Goal: Task Accomplishment & Management: Use online tool/utility

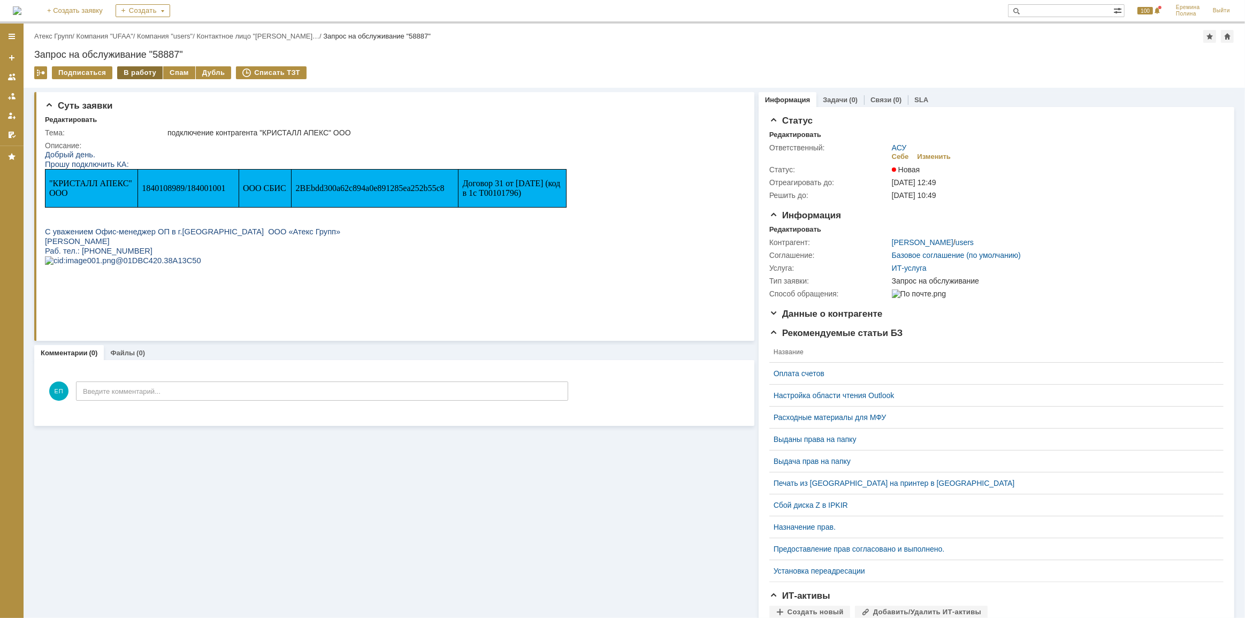
click at [126, 74] on div "В работу" at bounding box center [139, 72] width 45 height 13
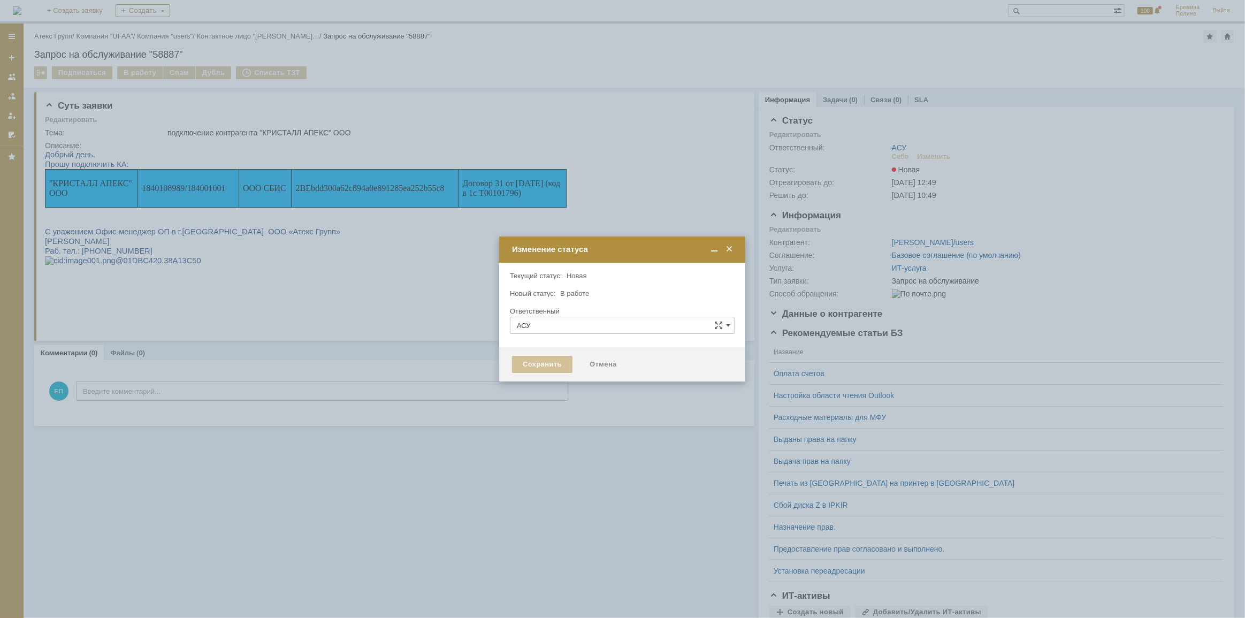
type input "[PERSON_NAME]"
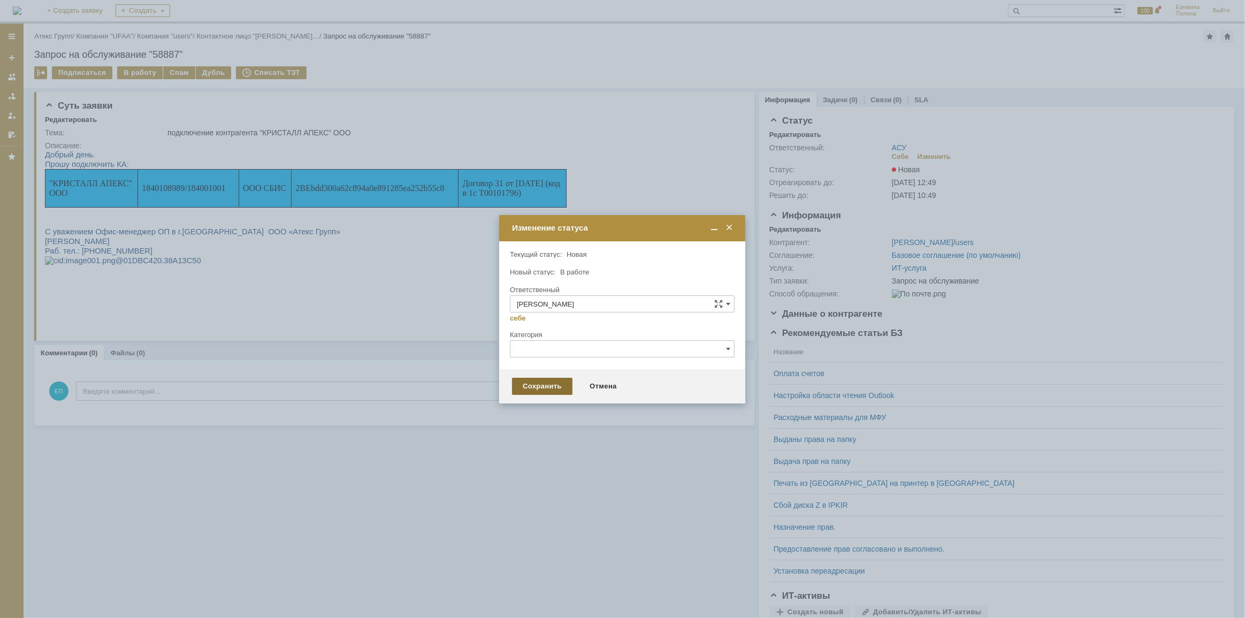
click at [557, 383] on div "Сохранить" at bounding box center [542, 386] width 60 height 17
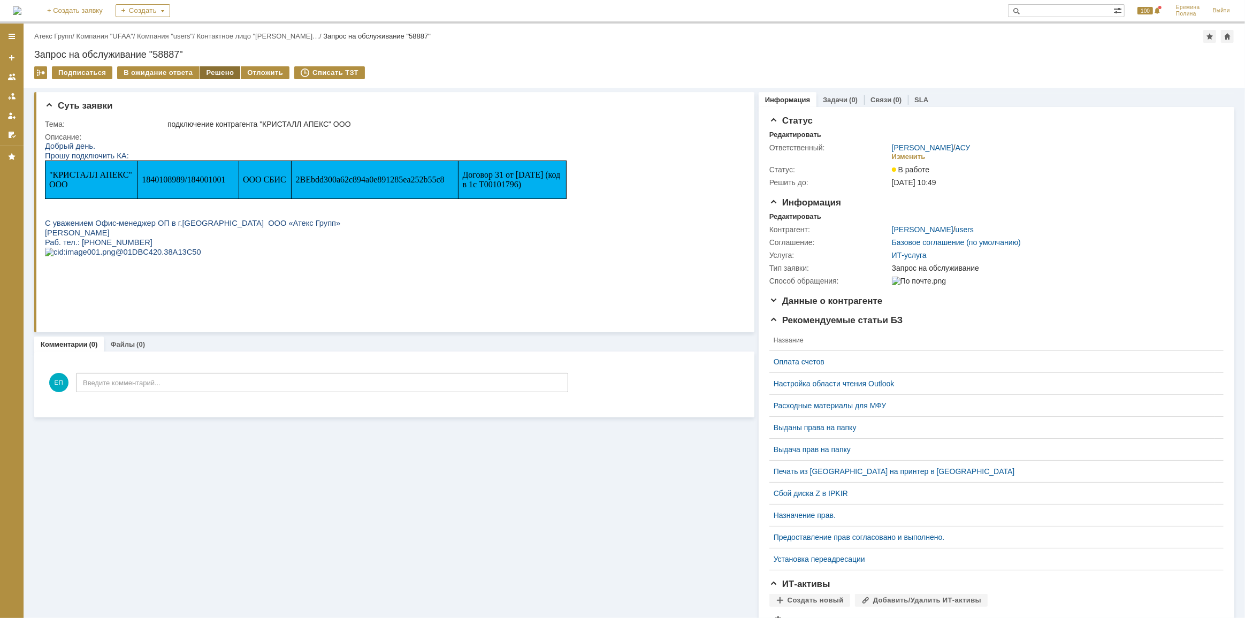
click at [210, 66] on div "Решено" at bounding box center [220, 72] width 41 height 13
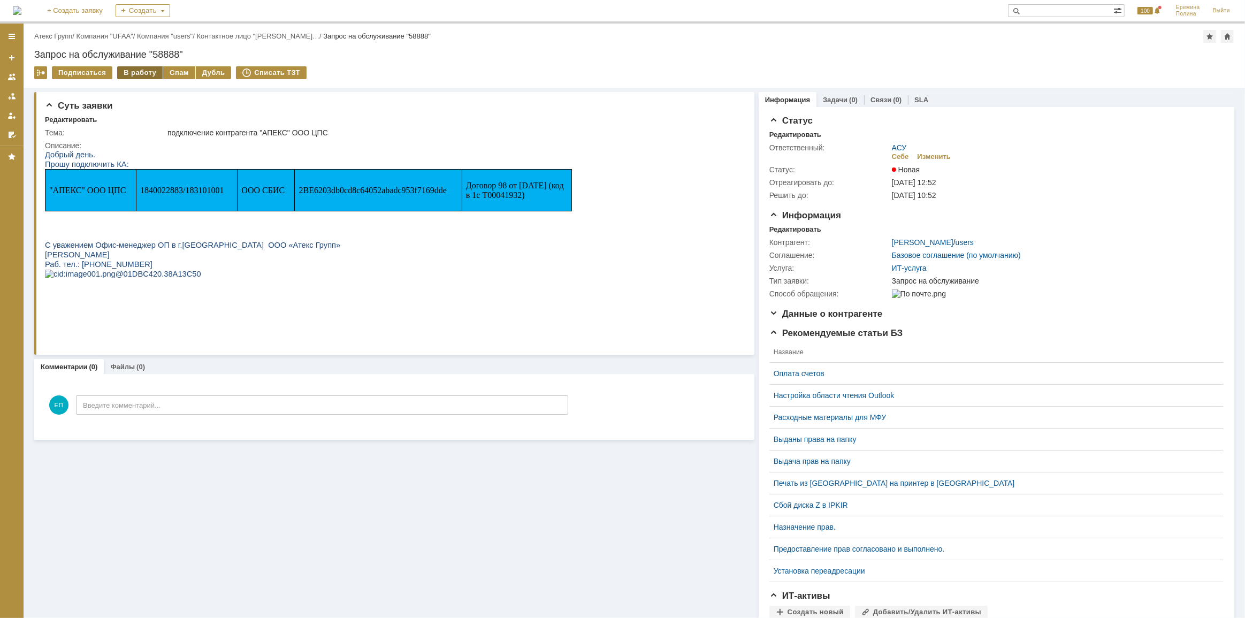
click at [128, 73] on div "В работу" at bounding box center [139, 72] width 45 height 13
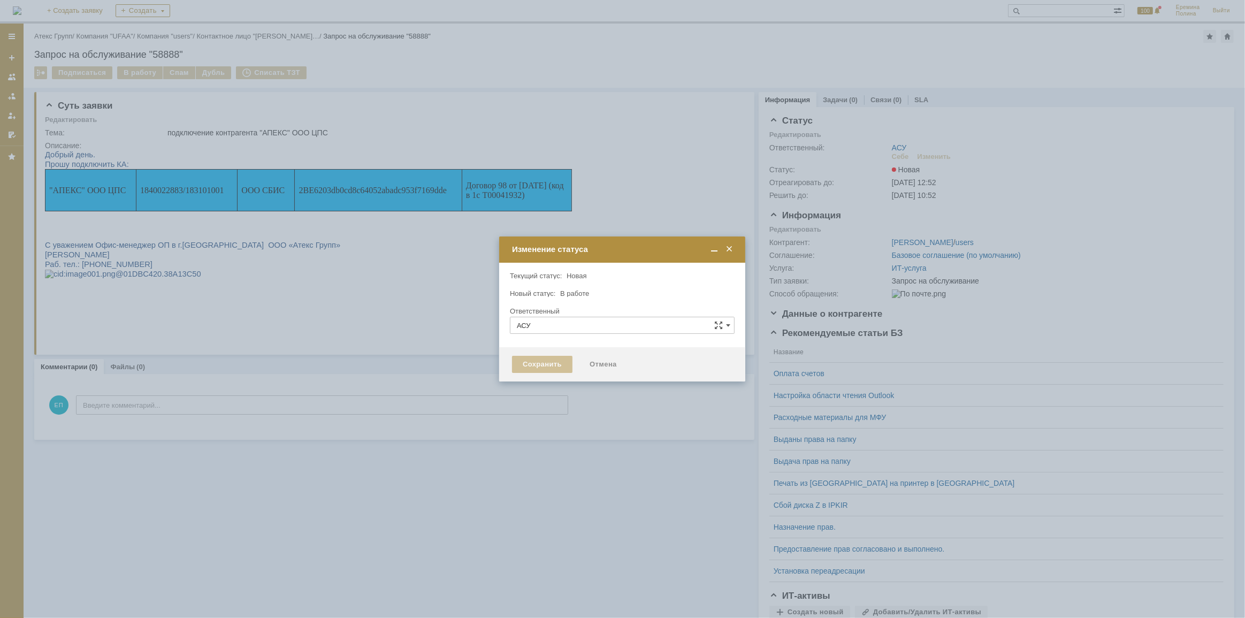
type input "[PERSON_NAME]"
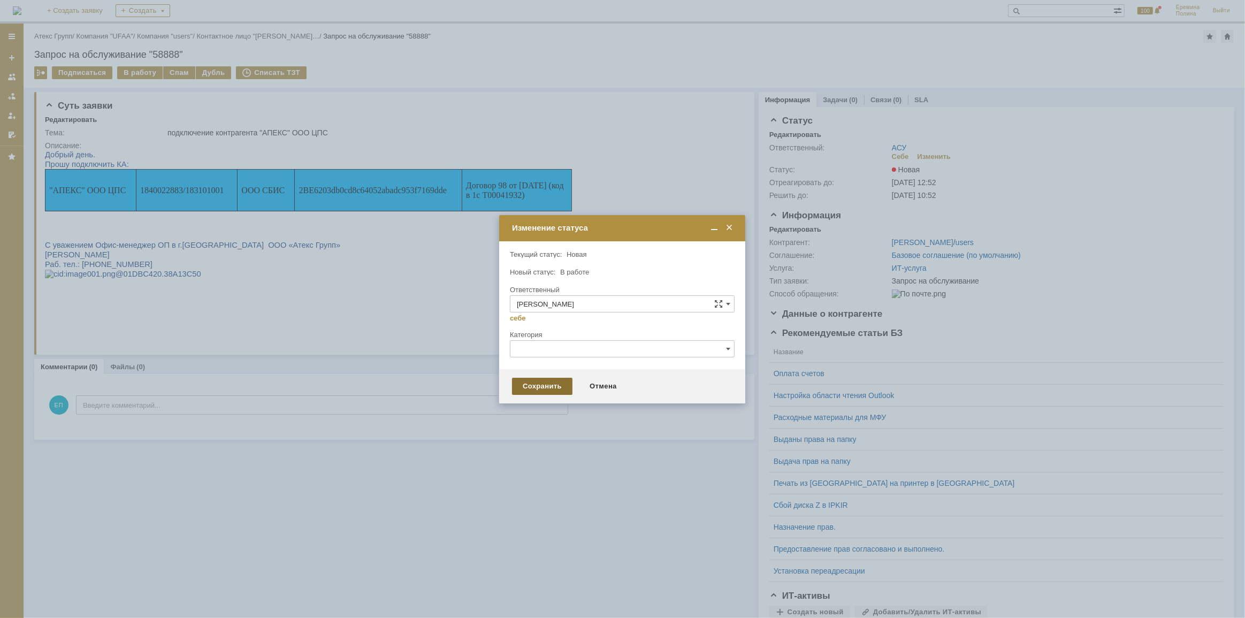
click at [529, 384] on div "Сохранить" at bounding box center [542, 386] width 60 height 17
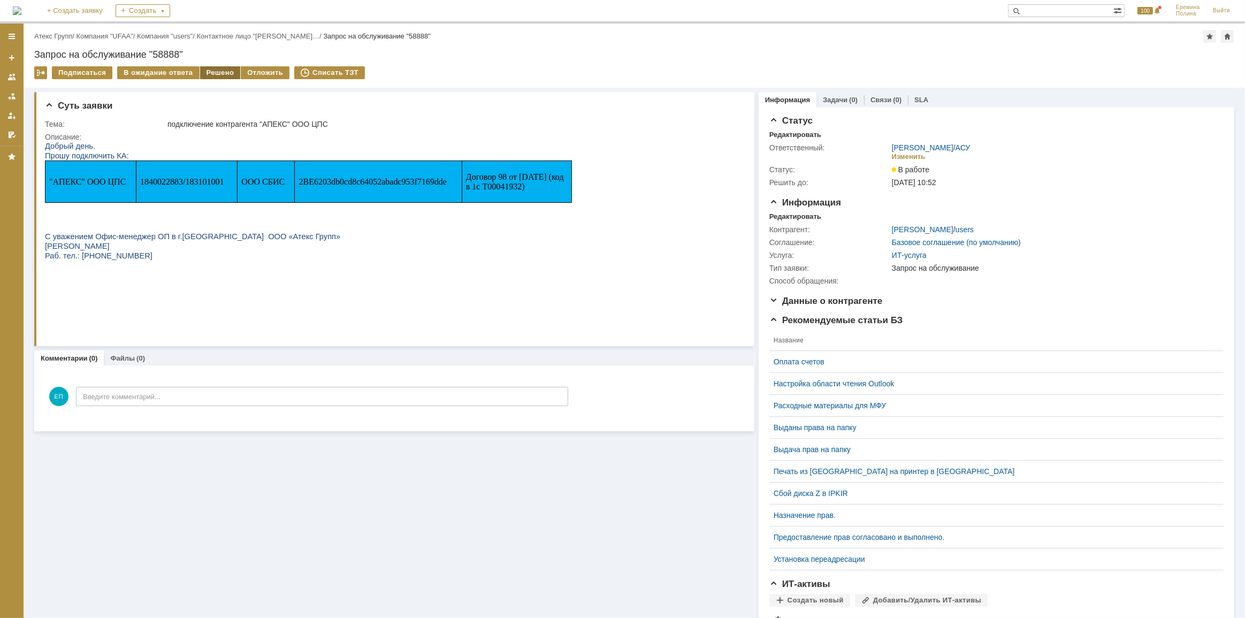
click at [214, 66] on div "Решено" at bounding box center [220, 72] width 41 height 13
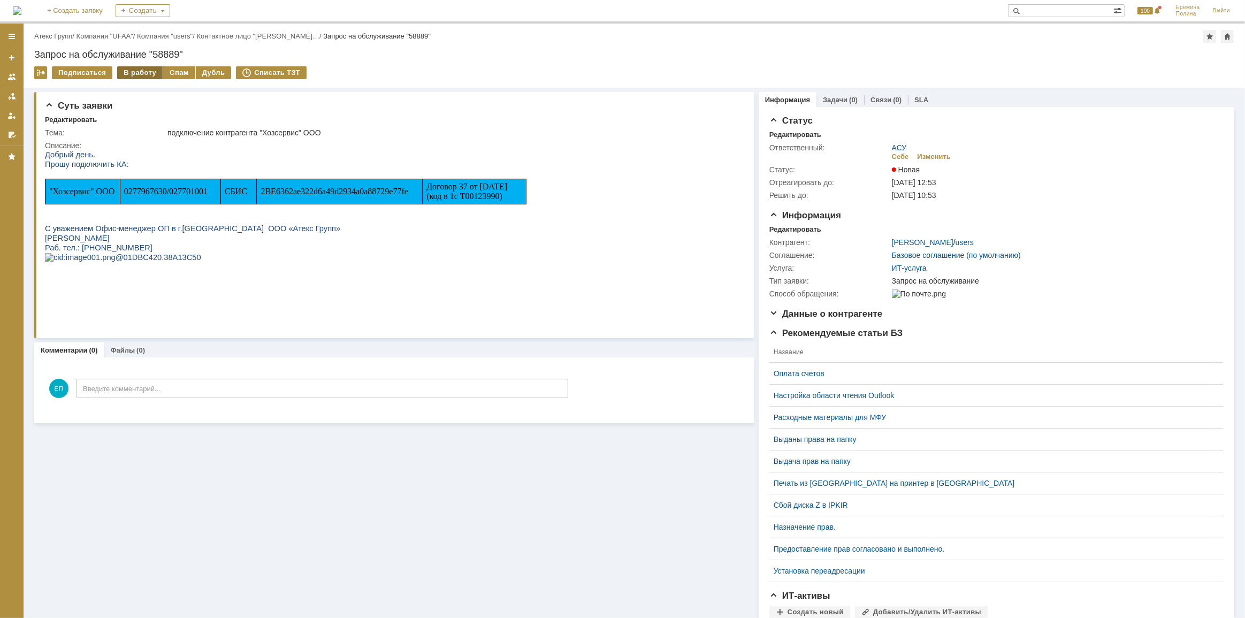
click at [142, 75] on div "В работу" at bounding box center [139, 72] width 45 height 13
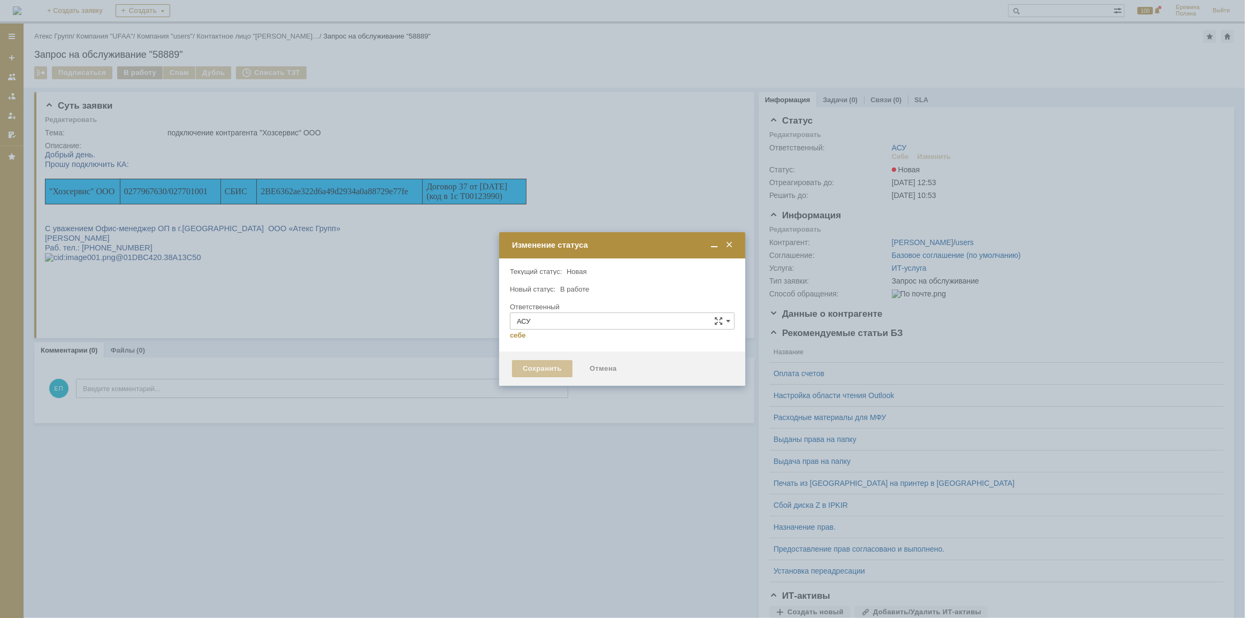
type input "[PERSON_NAME]"
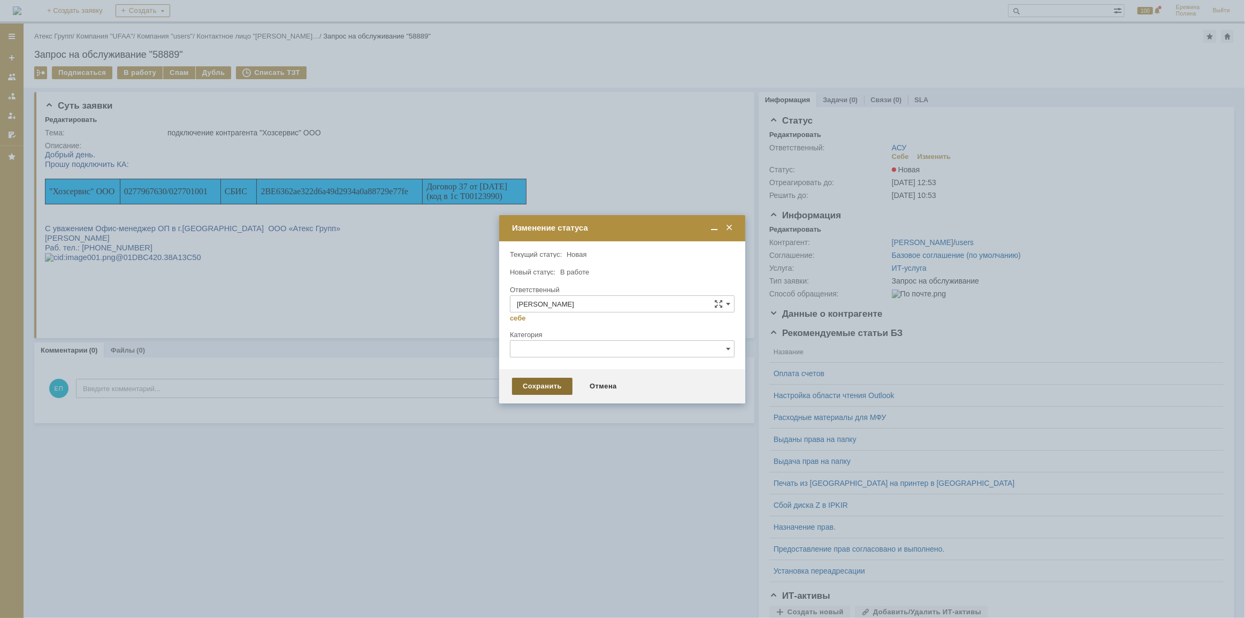
click at [537, 384] on div "Сохранить" at bounding box center [542, 386] width 60 height 17
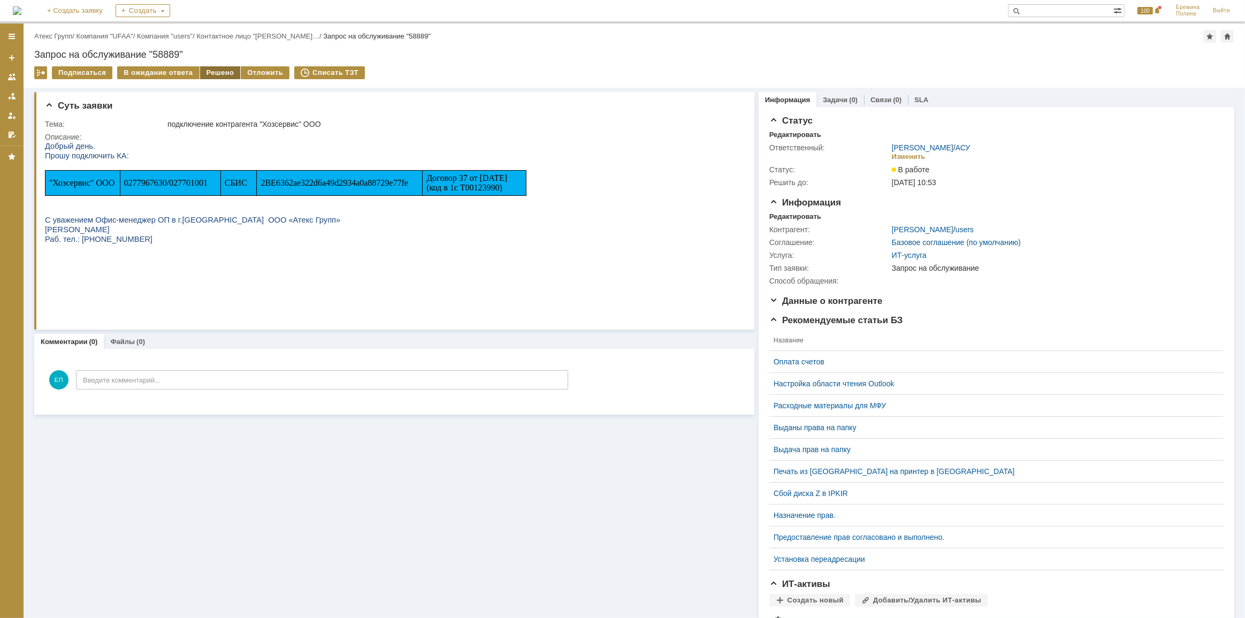
click at [201, 75] on div "Решено" at bounding box center [220, 72] width 41 height 13
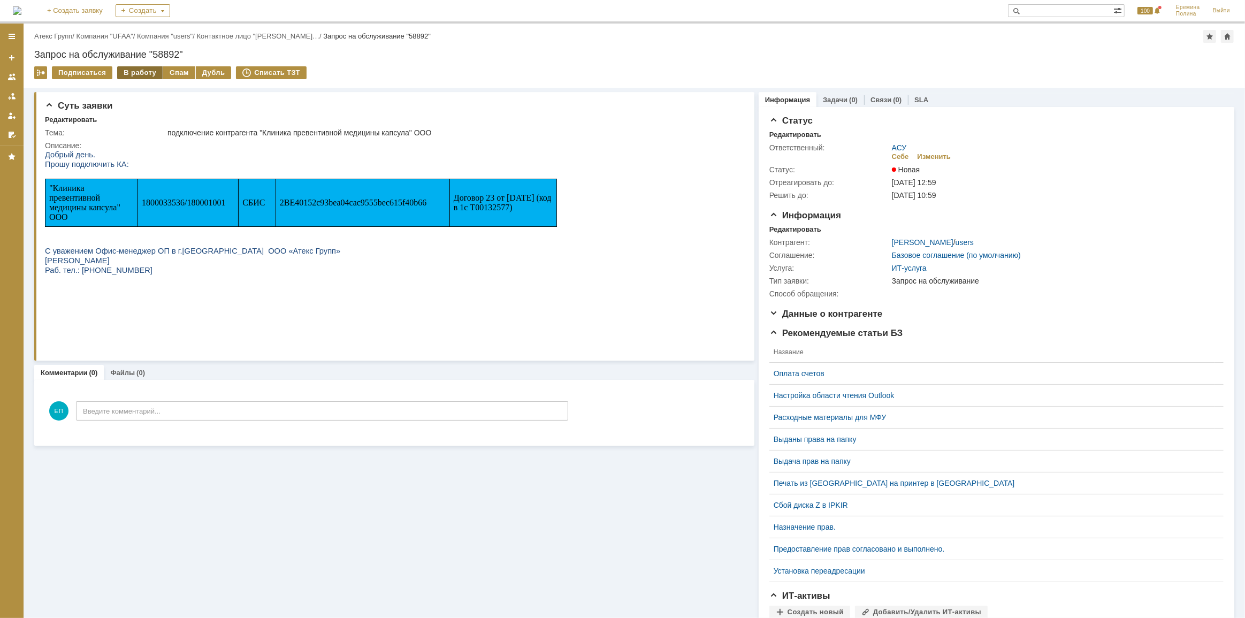
click at [135, 69] on div "В работу" at bounding box center [139, 72] width 45 height 13
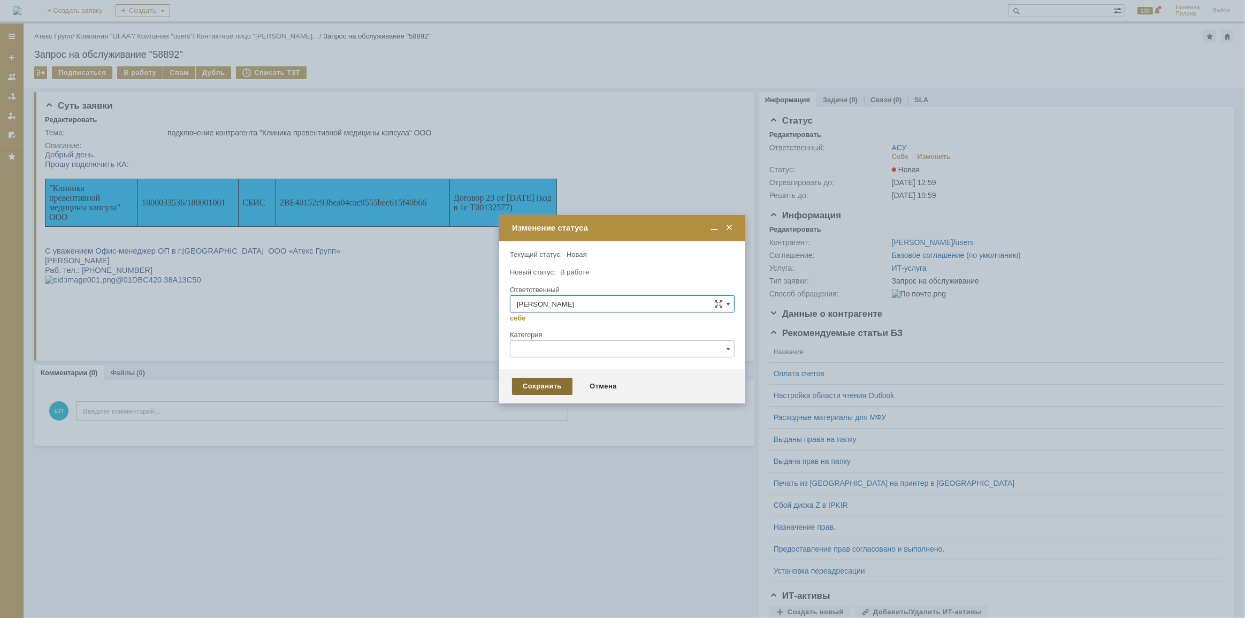
click at [535, 381] on div "Сохранить" at bounding box center [542, 386] width 60 height 17
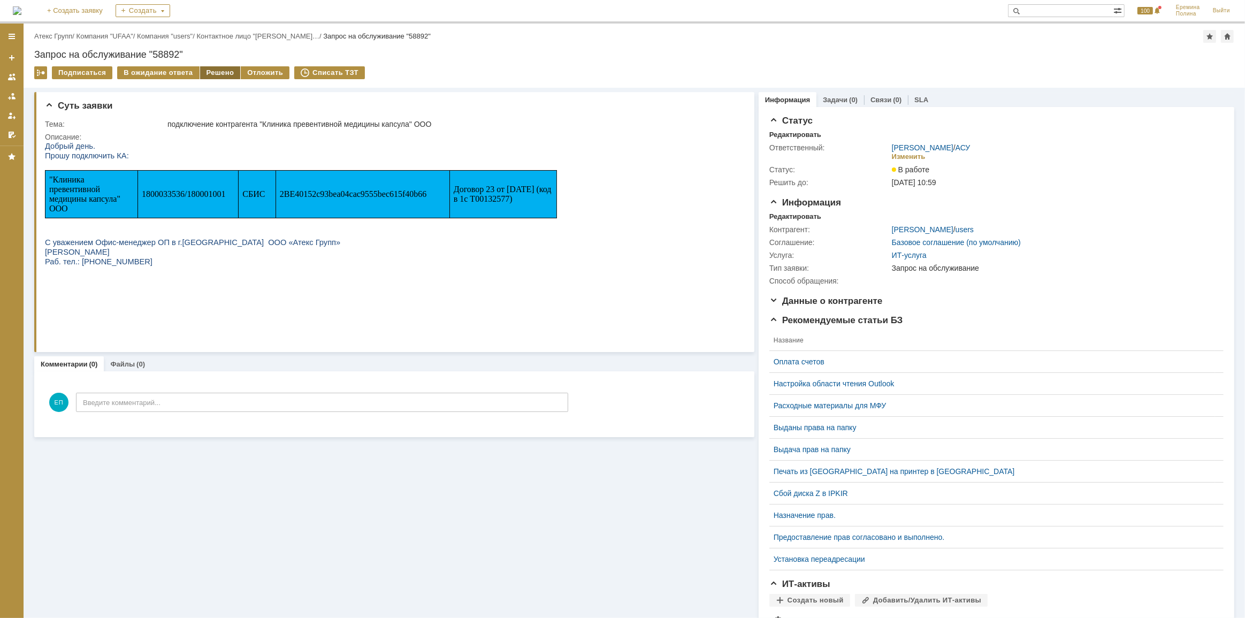
click at [208, 74] on div "Решено" at bounding box center [220, 72] width 41 height 13
